Goal: Find specific page/section: Locate a particular part of the current website

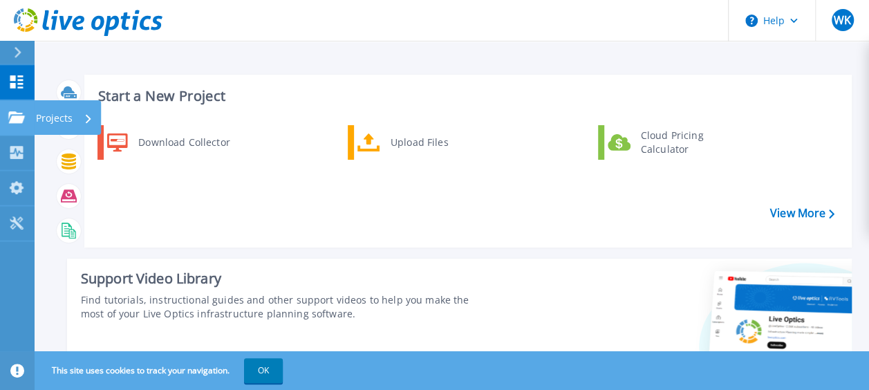
click at [26, 121] on div "Projects" at bounding box center [40, 117] width 64 height 12
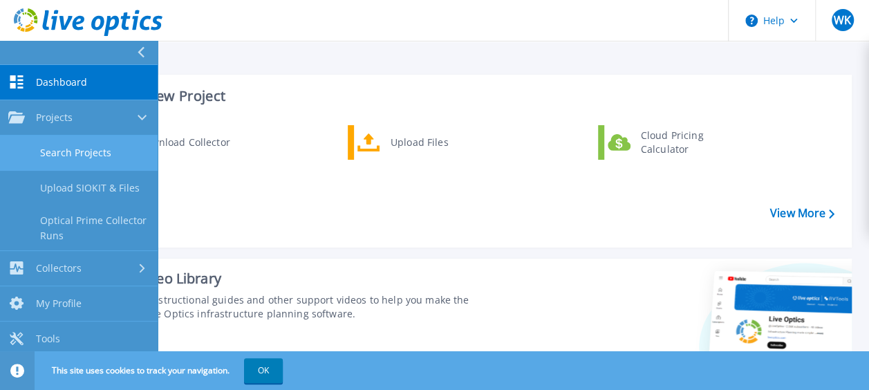
click at [83, 162] on link "Search Projects" at bounding box center [79, 152] width 158 height 35
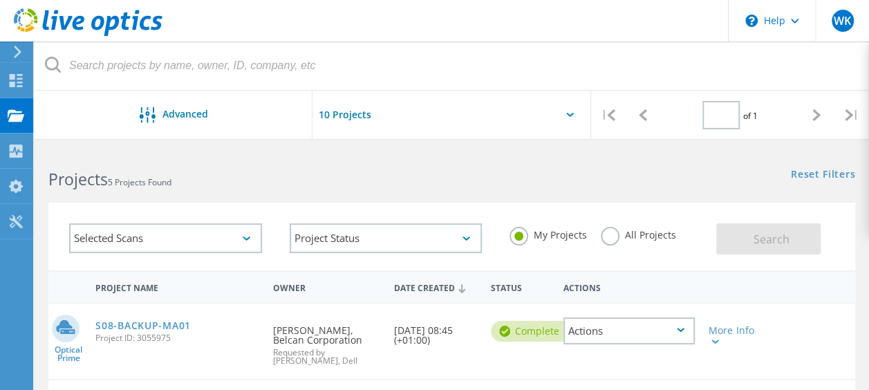
type input "1"
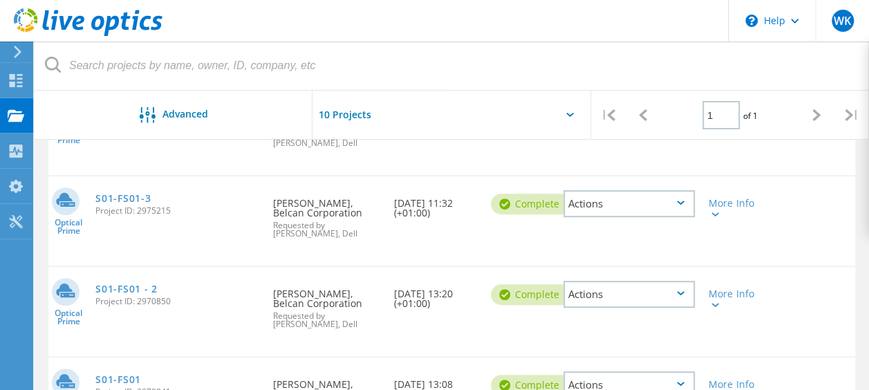
scroll to position [319, 0]
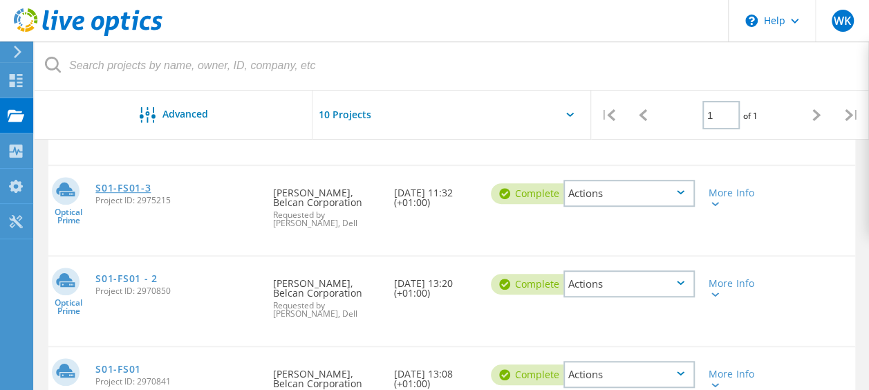
click at [128, 186] on link "S01-FS01-3" at bounding box center [122, 188] width 55 height 10
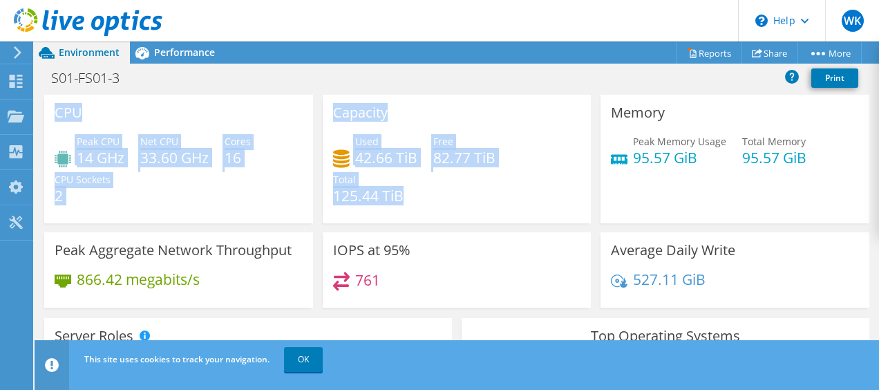
drag, startPoint x: 406, startPoint y: 198, endPoint x: 51, endPoint y: 109, distance: 366.4
click at [51, 109] on div "CPU Peak CPU 14 GHz Net CPU 33.60 GHz Cores 16 CPU Sockets 2 Capacity Used 42.6…" at bounding box center [456, 206] width 835 height 222
copy div "CPU Peak CPU 14 GHz Net CPU 33.60 GHz Cores 16 CPU Sockets 2 Capacity Used 42.6…"
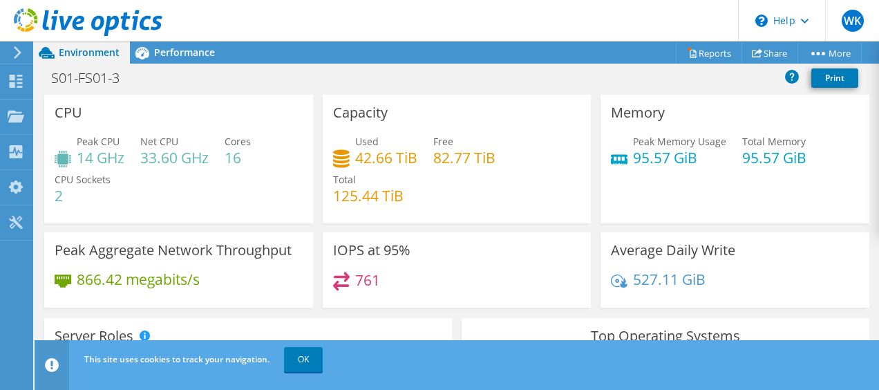
click at [455, 187] on div "Used 42.66 TiB Free 82.77 TiB Total 125.44 TiB" at bounding box center [457, 175] width 248 height 83
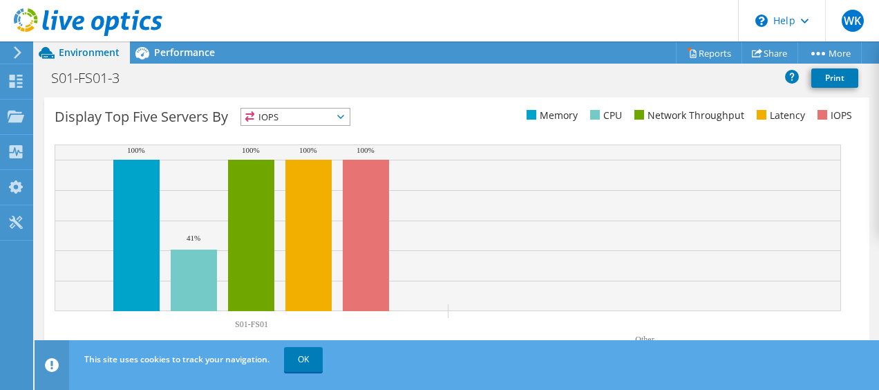
scroll to position [570, 0]
